Goal: Task Accomplishment & Management: Use online tool/utility

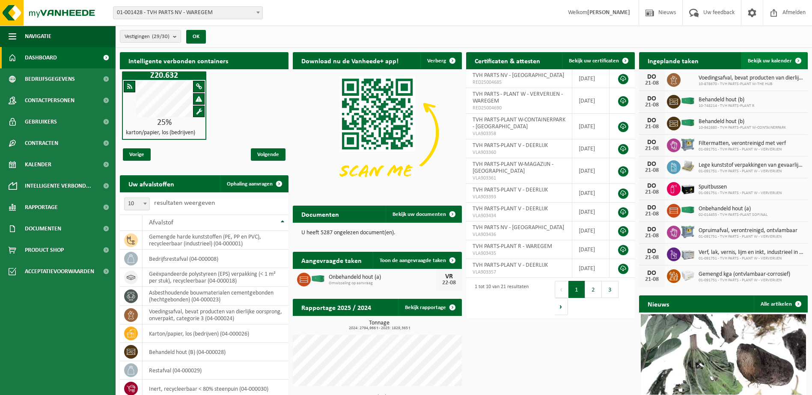
click at [799, 61] on span at bounding box center [798, 60] width 17 height 17
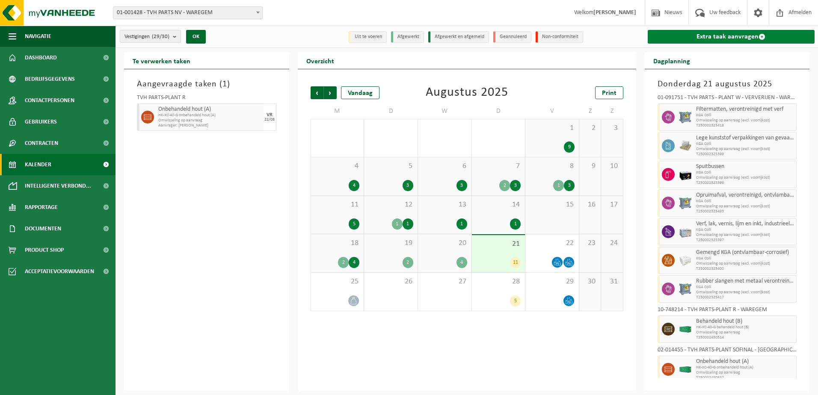
click at [762, 36] on span at bounding box center [762, 36] width 7 height 7
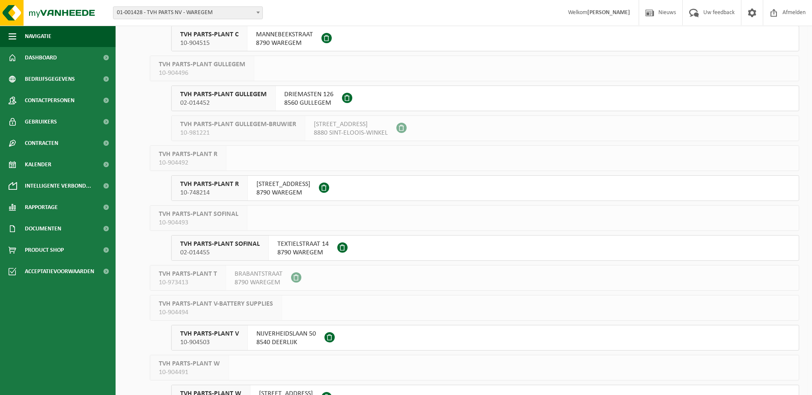
scroll to position [342, 0]
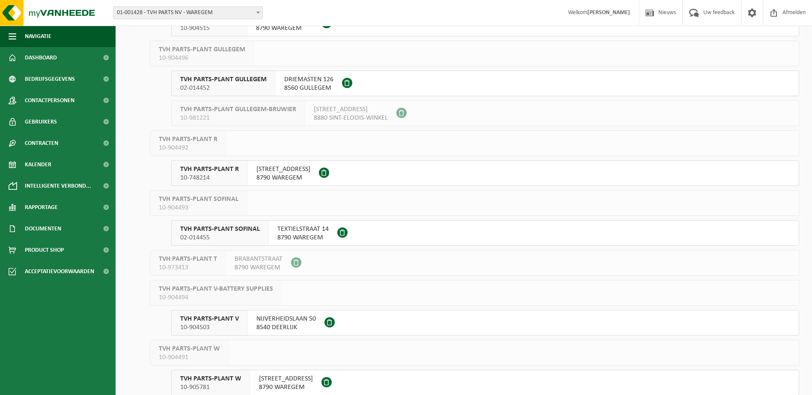
click at [226, 234] on span "02-014455" at bounding box center [220, 238] width 80 height 9
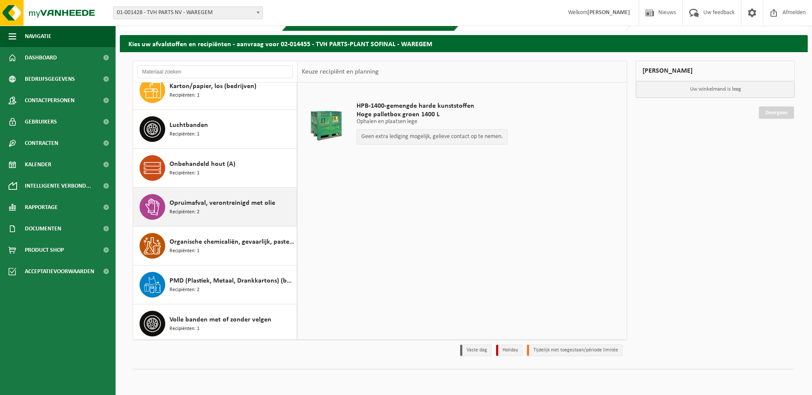
scroll to position [54, 0]
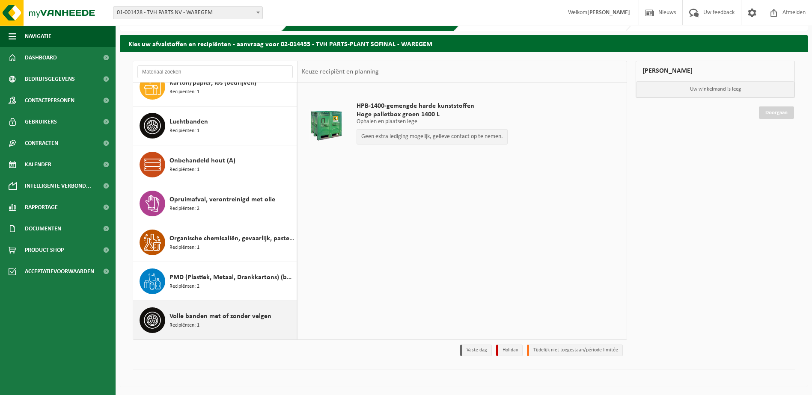
click at [193, 318] on span "Volle banden met of zonder velgen" at bounding box center [220, 317] width 102 height 10
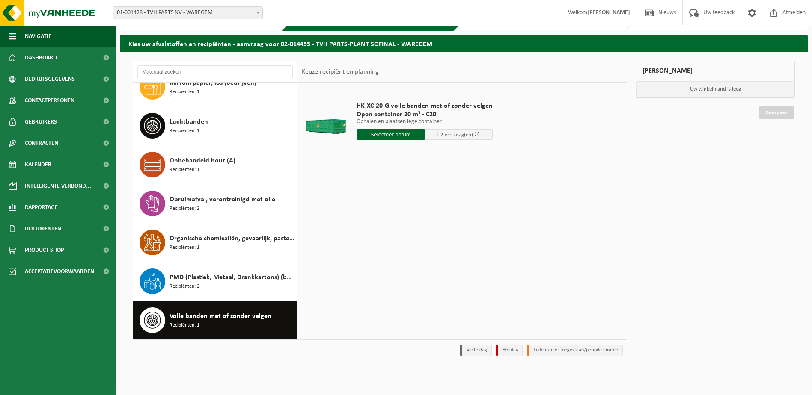
click at [395, 133] on input "text" at bounding box center [390, 134] width 68 height 11
click at [422, 226] on div "22" at bounding box center [424, 224] width 15 height 14
type input "Van 2025-08-22"
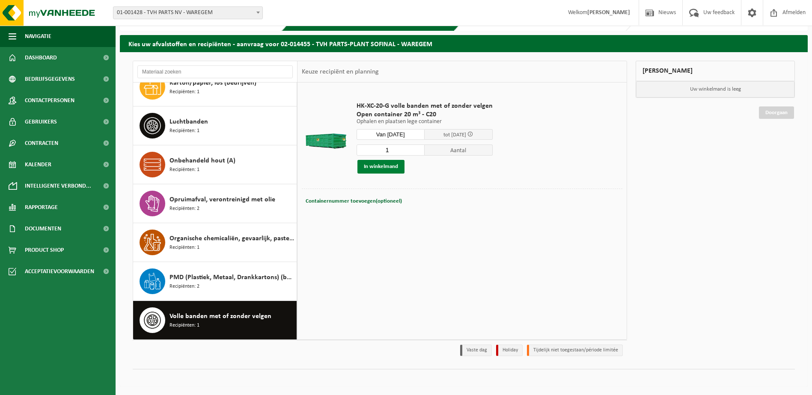
click at [378, 166] on button "In winkelmand" at bounding box center [380, 167] width 47 height 14
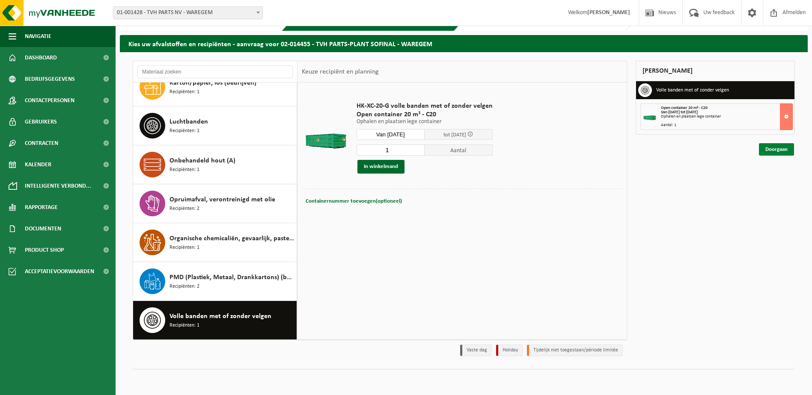
click at [775, 150] on link "Doorgaan" at bounding box center [776, 149] width 35 height 12
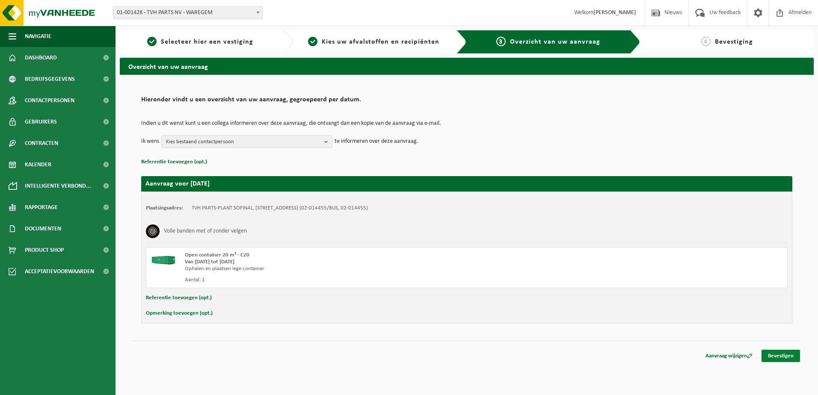
click at [783, 359] on link "Bevestigen" at bounding box center [781, 356] width 39 height 12
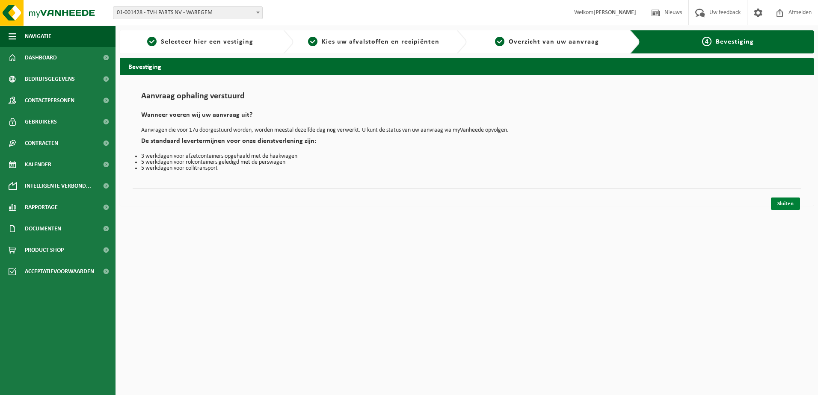
click at [783, 205] on link "Sluiten" at bounding box center [785, 204] width 29 height 12
